Goal: Task Accomplishment & Management: Use online tool/utility

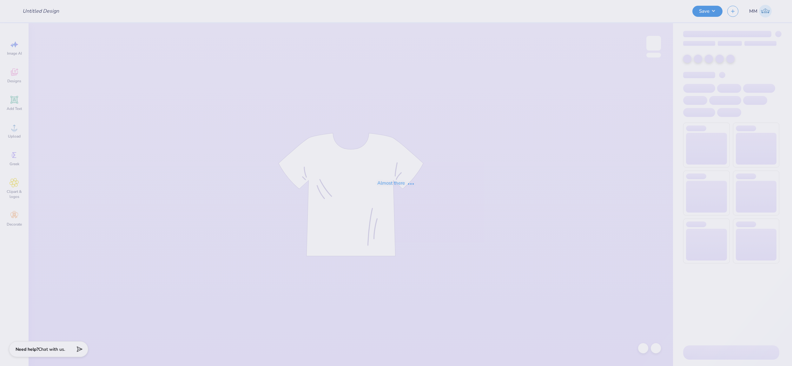
type input "FPS239666"
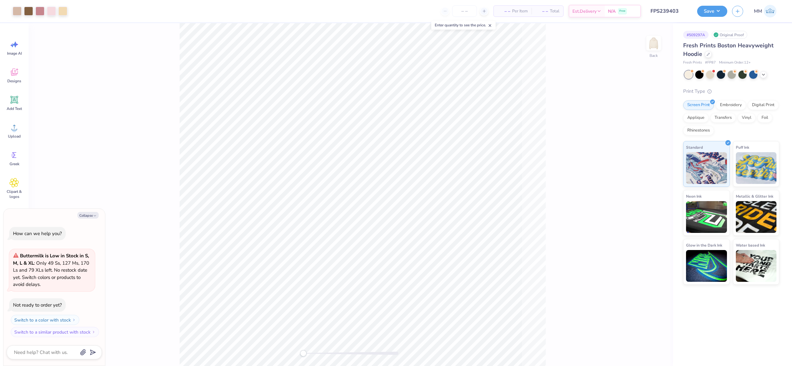
type textarea "x"
drag, startPoint x: 307, startPoint y: 352, endPoint x: 323, endPoint y: 350, distance: 16.0
click at [323, 351] on div at bounding box center [350, 352] width 95 height 3
drag, startPoint x: 322, startPoint y: 354, endPoint x: 343, endPoint y: 354, distance: 20.6
click at [343, 354] on div "Accessibility label" at bounding box center [343, 353] width 6 height 6
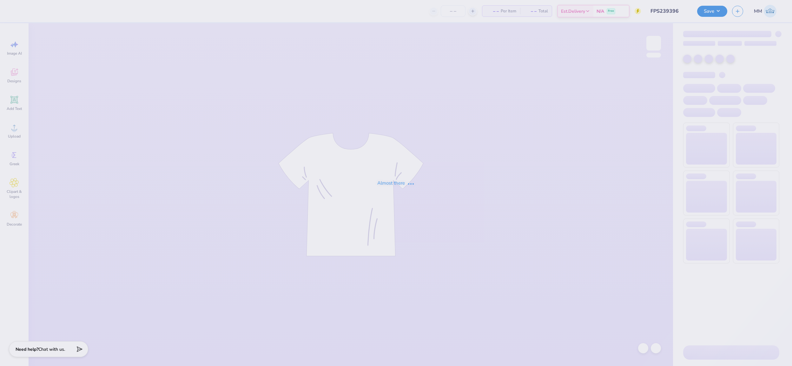
type input "FPS239396"
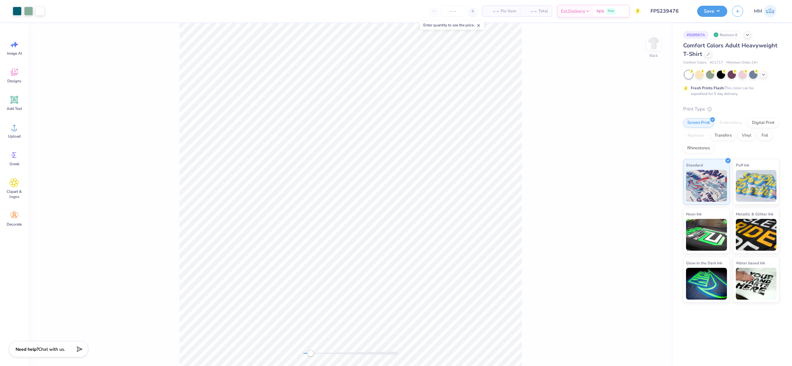
click at [310, 348] on div "Back" at bounding box center [351, 194] width 645 height 343
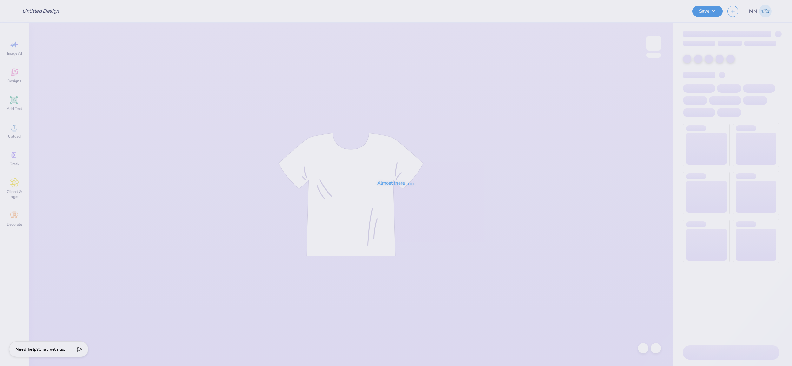
type input "FPS239483"
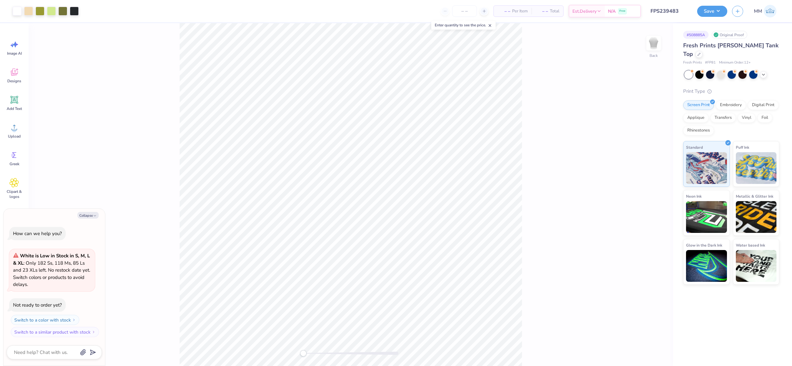
type textarea "x"
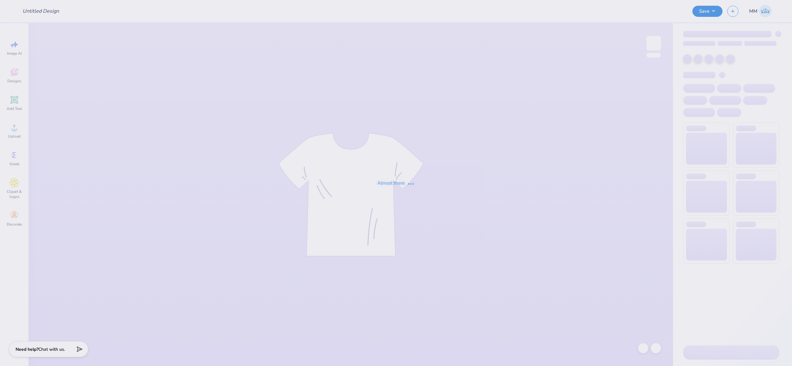
type input "FPS239749"
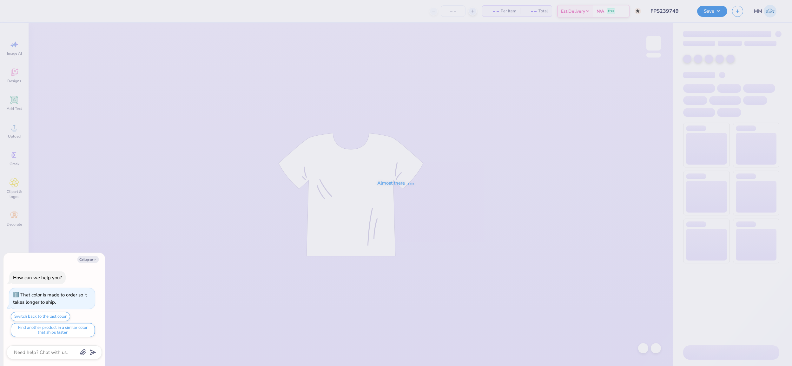
type textarea "x"
